Goal: Obtain resource: Download file/media

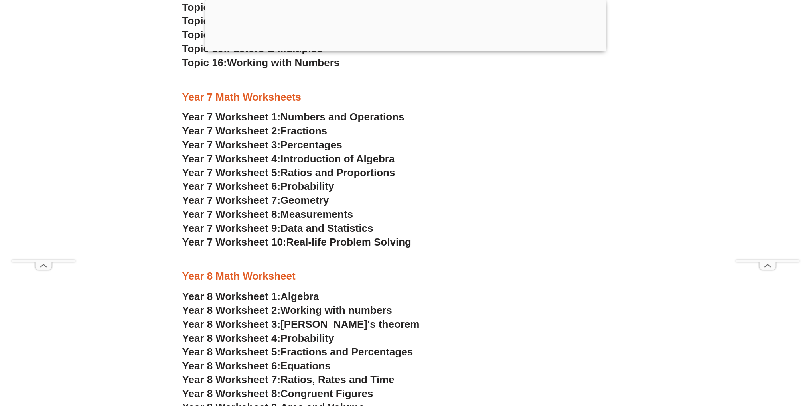
scroll to position [2455, 0]
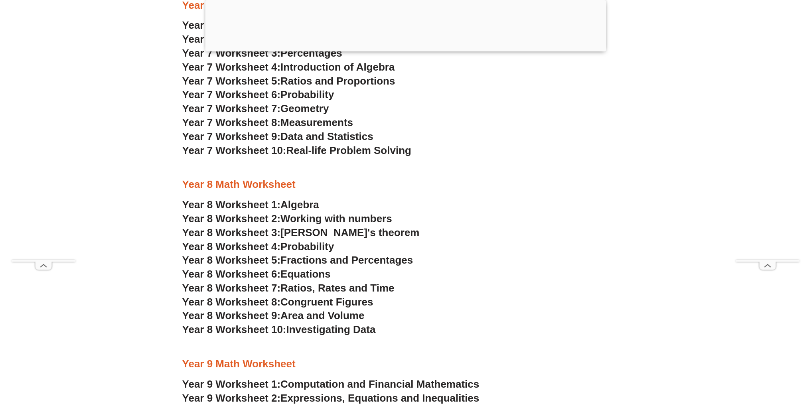
click at [304, 201] on span "Algebra" at bounding box center [299, 205] width 39 height 12
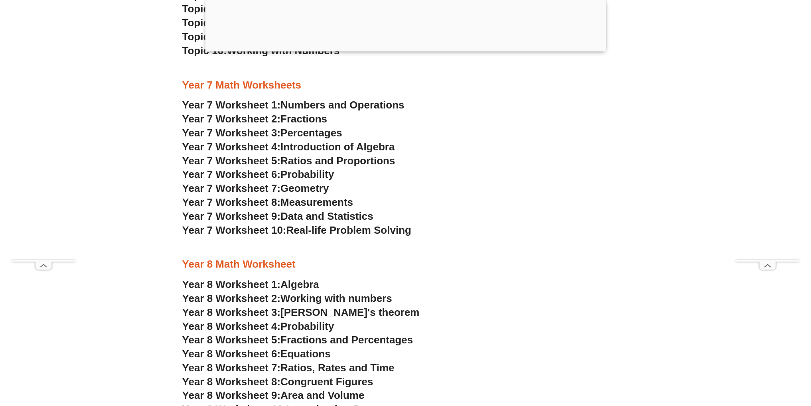
scroll to position [2335, 0]
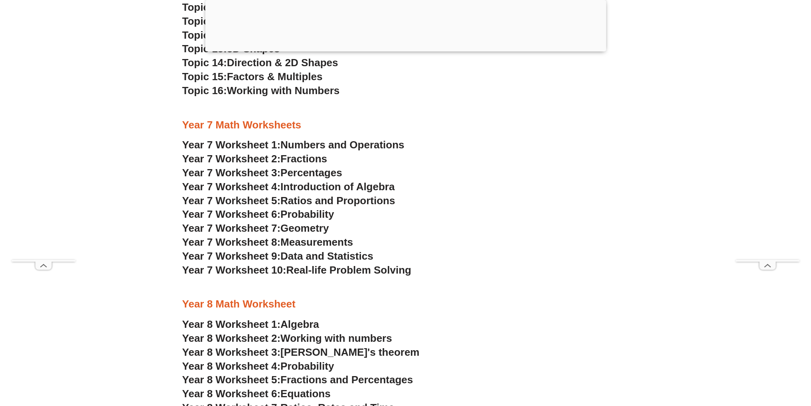
click at [329, 256] on span "Data and Statistics" at bounding box center [326, 256] width 93 height 12
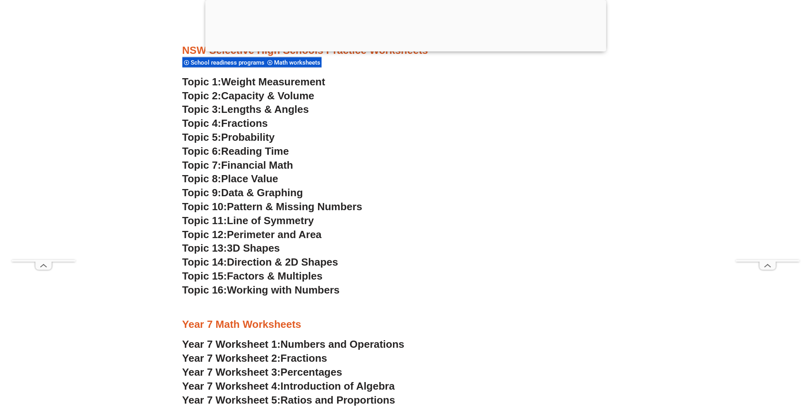
scroll to position [2136, 0]
click at [311, 208] on span "Pattern & Missing Numbers" at bounding box center [294, 207] width 135 height 12
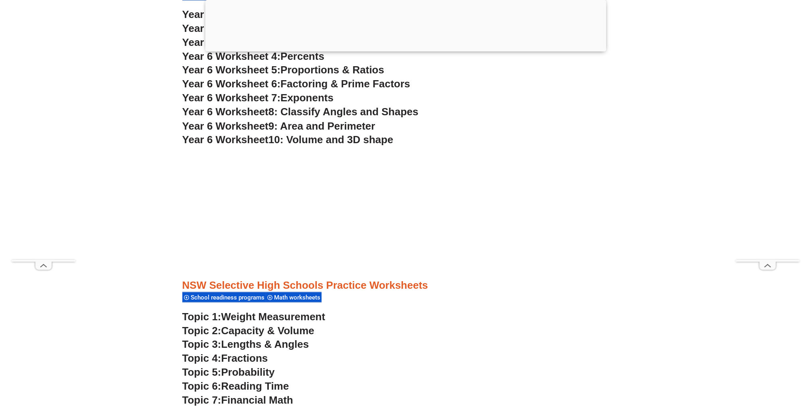
scroll to position [1817, 0]
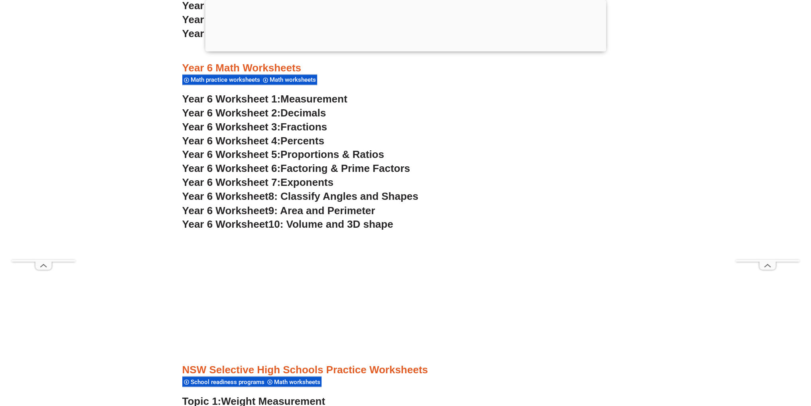
click at [271, 114] on span "Year 6 Worksheet 2:" at bounding box center [231, 113] width 98 height 12
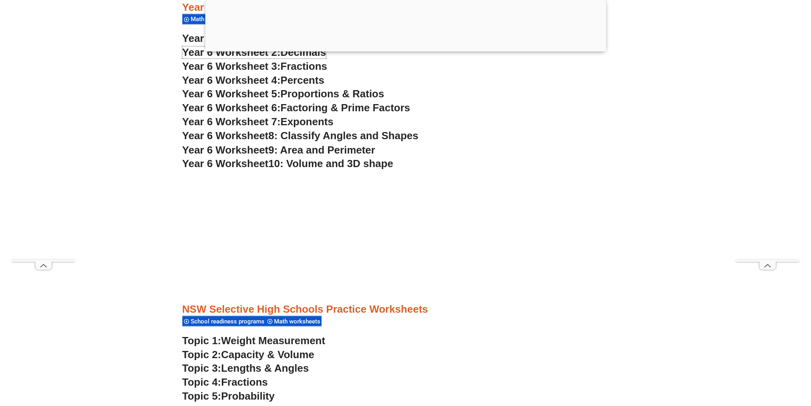
scroll to position [2056, 0]
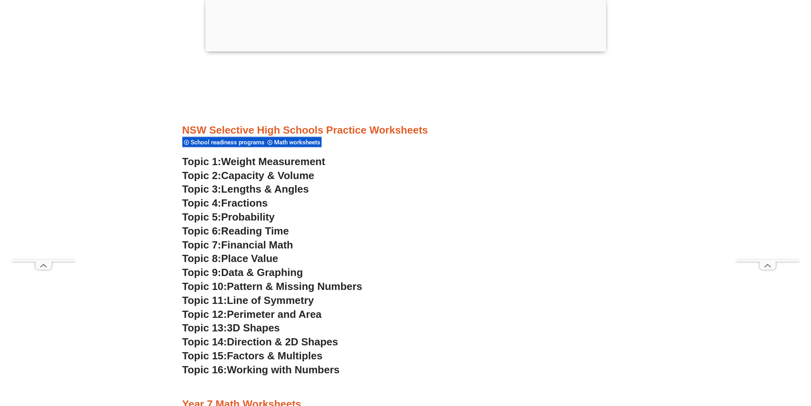
click at [252, 206] on span "Fractions" at bounding box center [244, 203] width 47 height 12
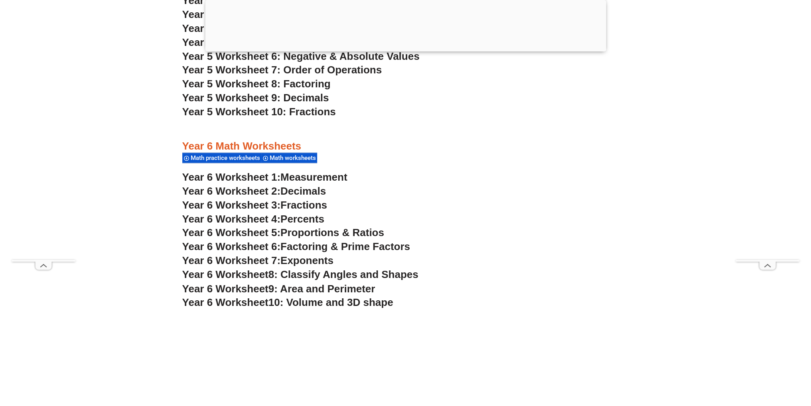
scroll to position [1737, 0]
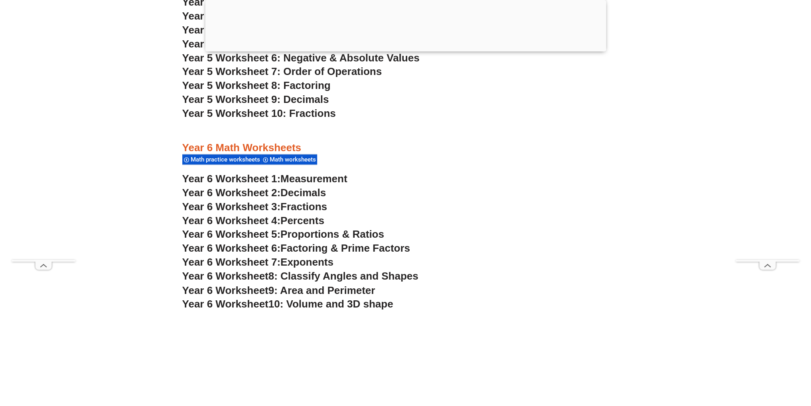
click at [330, 179] on span "Measurement" at bounding box center [313, 179] width 67 height 12
click at [299, 278] on span "8: Classify Angles and Shapes" at bounding box center [343, 276] width 150 height 12
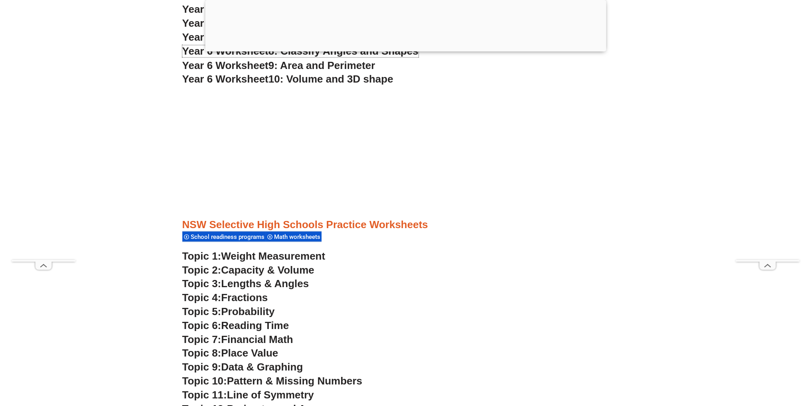
scroll to position [2016, 0]
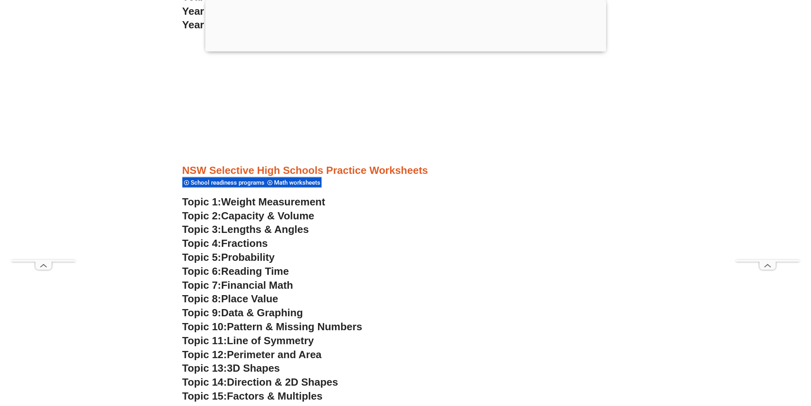
click at [263, 244] on span "Fractions" at bounding box center [244, 243] width 47 height 12
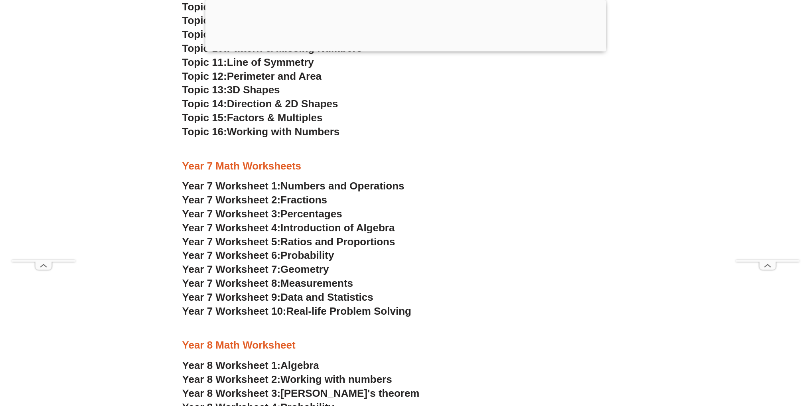
scroll to position [2295, 0]
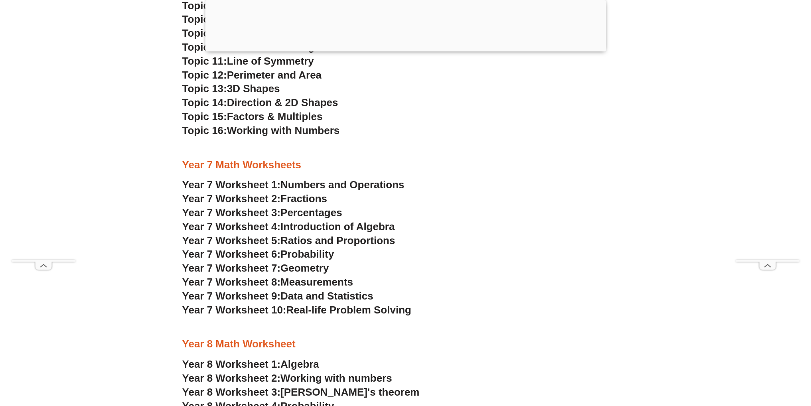
click at [261, 230] on span "Year 7 Worksheet 4:" at bounding box center [231, 226] width 98 height 12
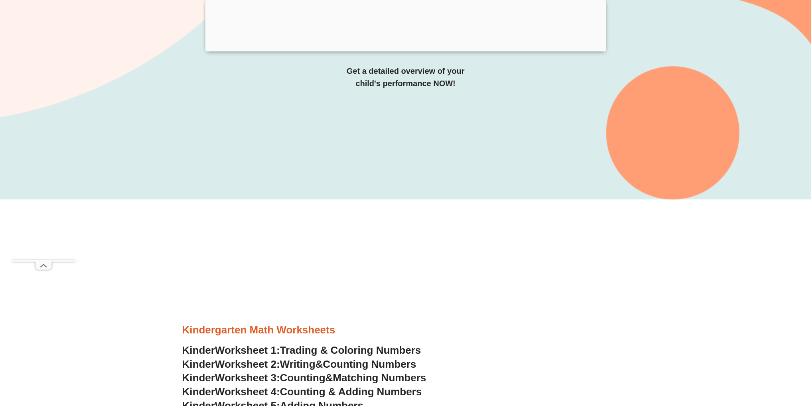
scroll to position [0, 0]
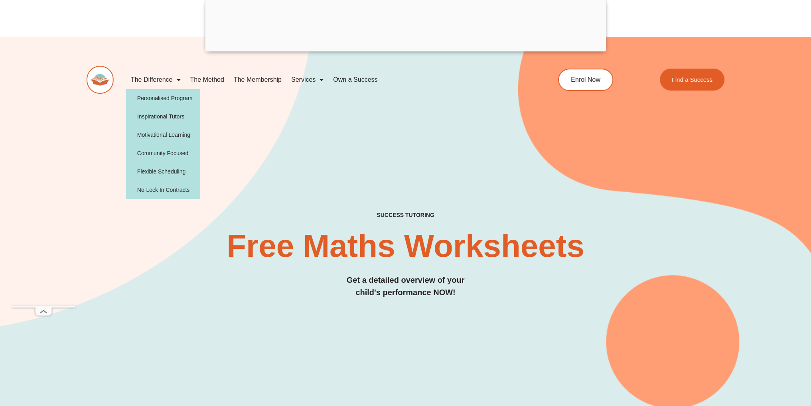
click at [159, 78] on link "The Difference" at bounding box center [155, 80] width 59 height 18
